Goal: Find specific page/section: Find specific page/section

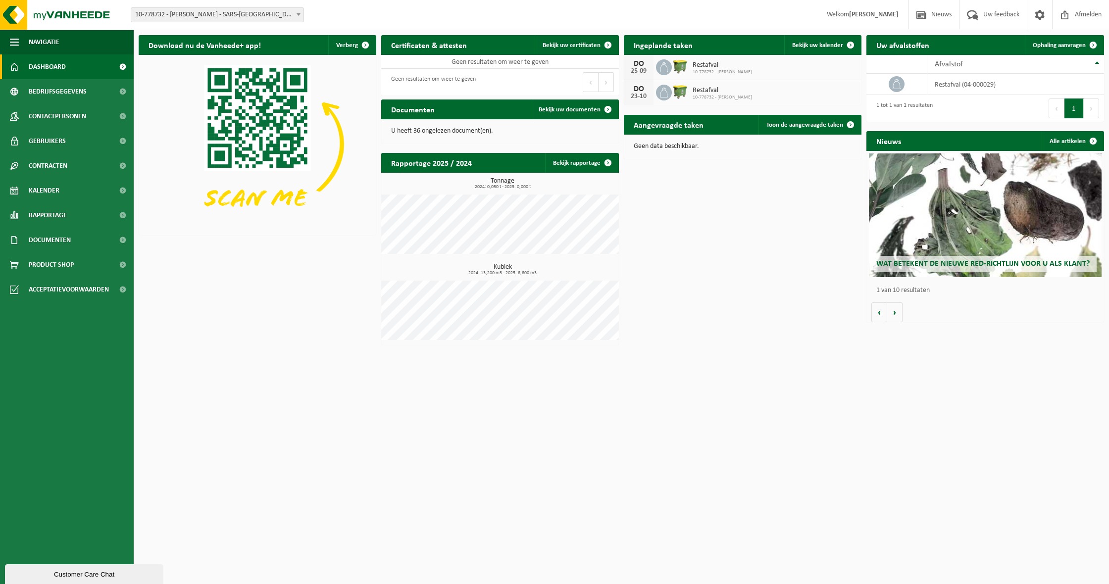
click at [204, 22] on div "Vestiging: 10-778732 - PAUWELS SEBASTIEN - SARS-LA-BUISSIÈRE 10-978841 - BST AD…" at bounding box center [554, 15] width 1109 height 30
click at [203, 20] on span "10-778732 - [PERSON_NAME] - SARS-[GEOGRAPHIC_DATA]" at bounding box center [217, 15] width 172 height 14
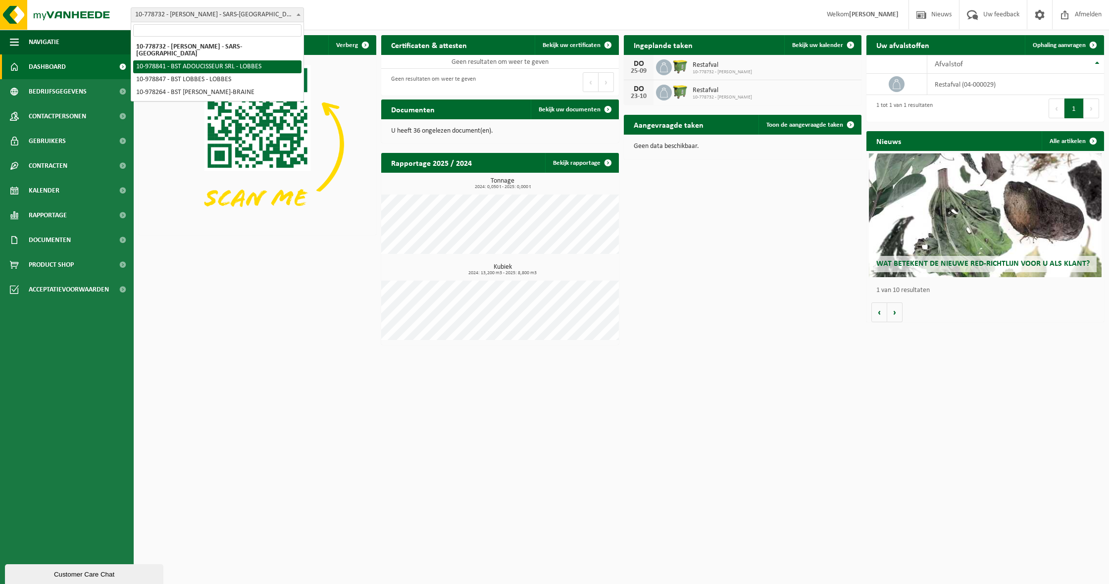
drag, startPoint x: 197, startPoint y: 51, endPoint x: 197, endPoint y: 59, distance: 7.4
select select "160338"
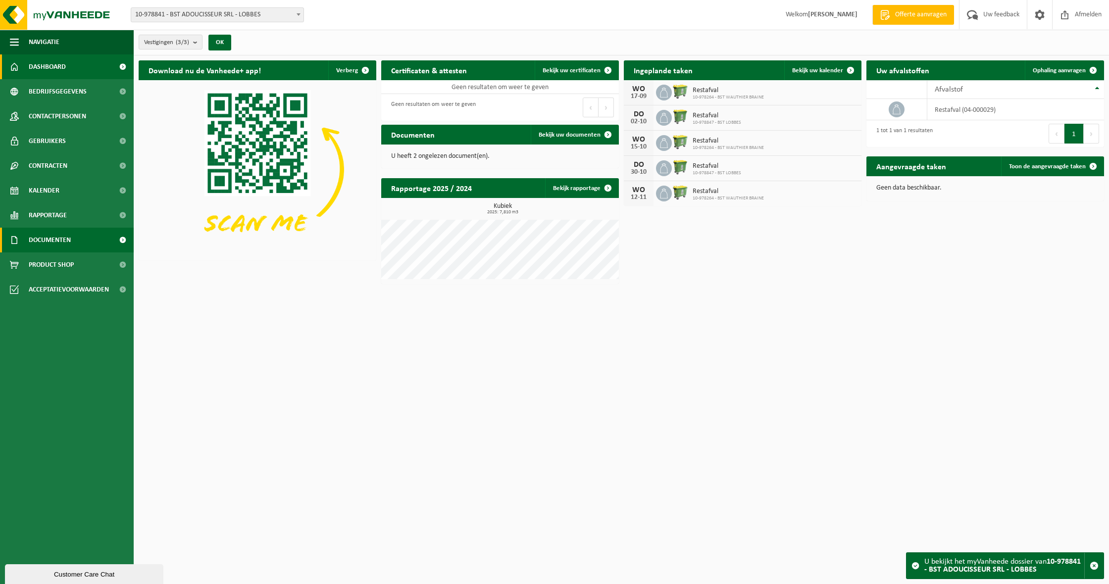
click at [82, 237] on link "Documenten" at bounding box center [67, 240] width 134 height 25
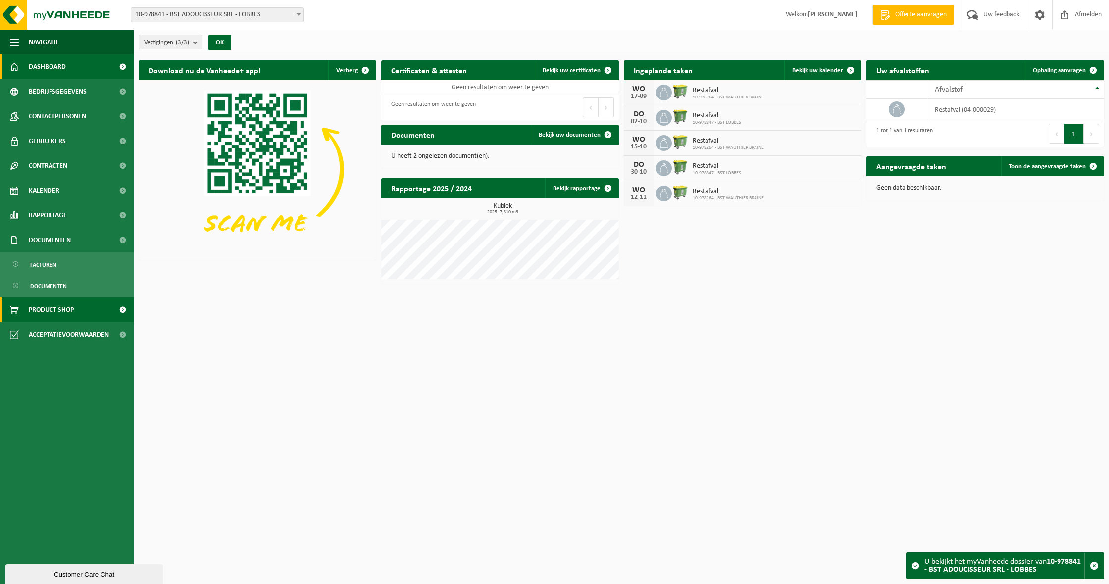
click at [56, 252] on span "Documenten" at bounding box center [50, 240] width 42 height 25
click at [54, 256] on span "Product Shop" at bounding box center [51, 264] width 45 height 25
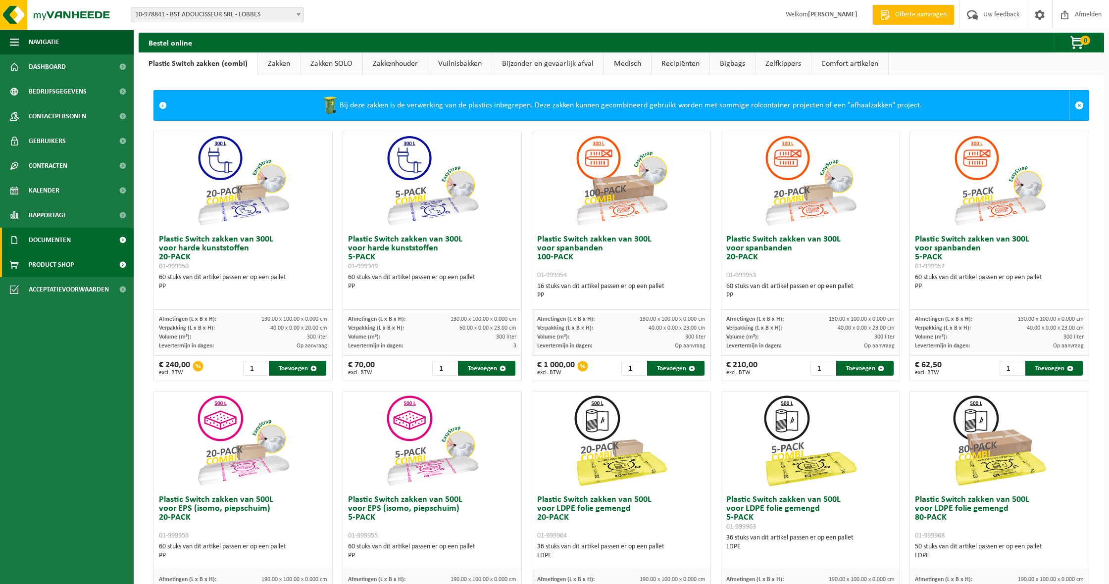
click at [58, 245] on span "Documenten" at bounding box center [50, 240] width 42 height 25
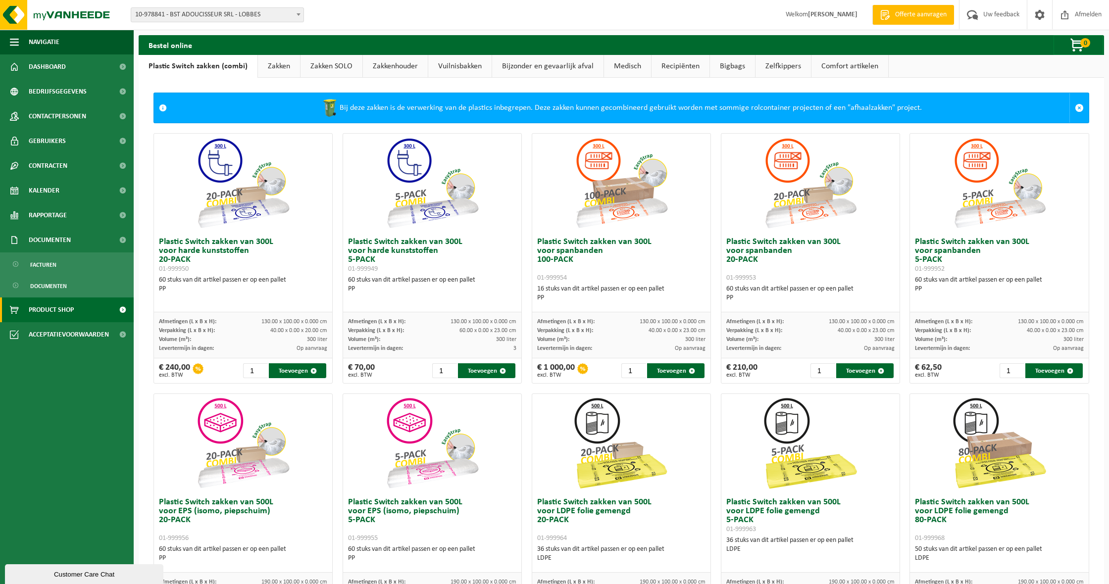
scroll to position [280, 0]
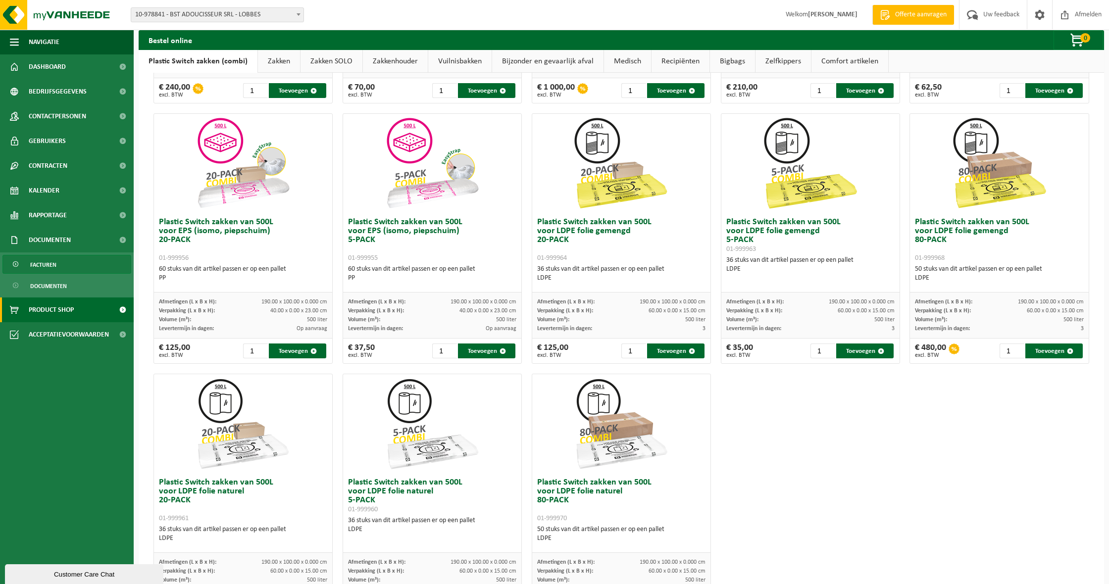
click at [59, 265] on link "Facturen" at bounding box center [66, 264] width 129 height 19
